Goal: Find specific page/section: Find specific page/section

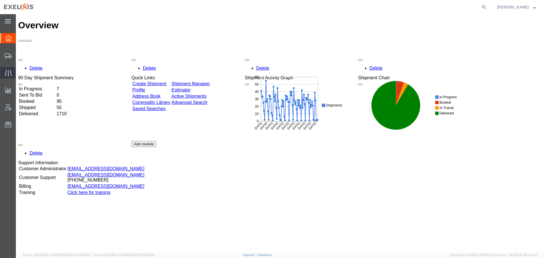
click at [20, 72] on span "Traffic" at bounding box center [18, 72] width 4 height 11
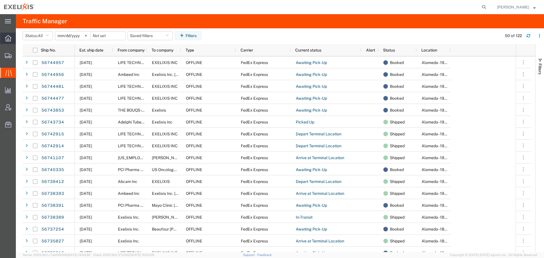
click at [5, 39] on div at bounding box center [8, 38] width 16 height 11
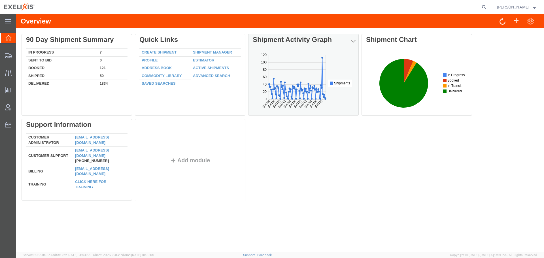
click at [297, 48] on div at bounding box center [304, 80] width 102 height 64
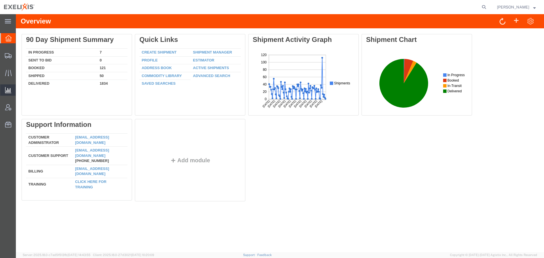
click at [0, 0] on span "Analyses" at bounding box center [0, 0] width 0 height 0
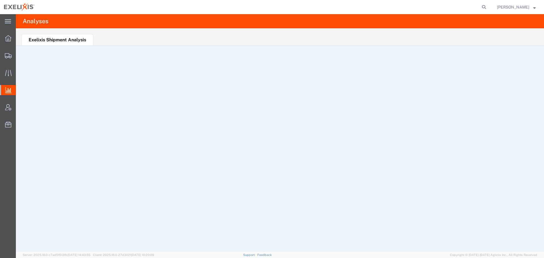
click at [212, 35] on ul "Exelixis Shipment Analysis" at bounding box center [280, 36] width 529 height 17
click at [172, 30] on ul "Exelixis Shipment Analysis" at bounding box center [280, 36] width 529 height 17
click at [132, 37] on ul "Exelixis Shipment Analysis" at bounding box center [280, 36] width 529 height 17
click at [304, 39] on ul "Exelixis Shipment Analysis" at bounding box center [280, 36] width 529 height 17
click at [260, 35] on ul "Exelixis Shipment Analysis" at bounding box center [280, 36] width 529 height 17
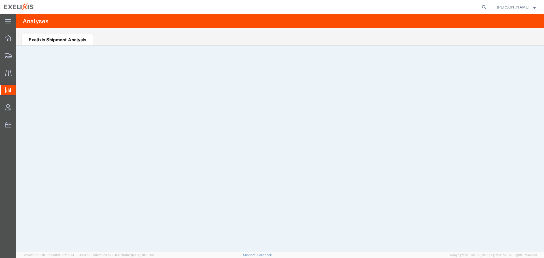
click at [189, 33] on ul "Exelixis Shipment Analysis" at bounding box center [280, 36] width 529 height 17
click at [243, 35] on ul "Exelixis Shipment Analysis" at bounding box center [280, 36] width 529 height 17
click at [135, 32] on ul "Exelixis Shipment Analysis" at bounding box center [280, 36] width 529 height 17
